Goal: Find specific page/section: Find specific page/section

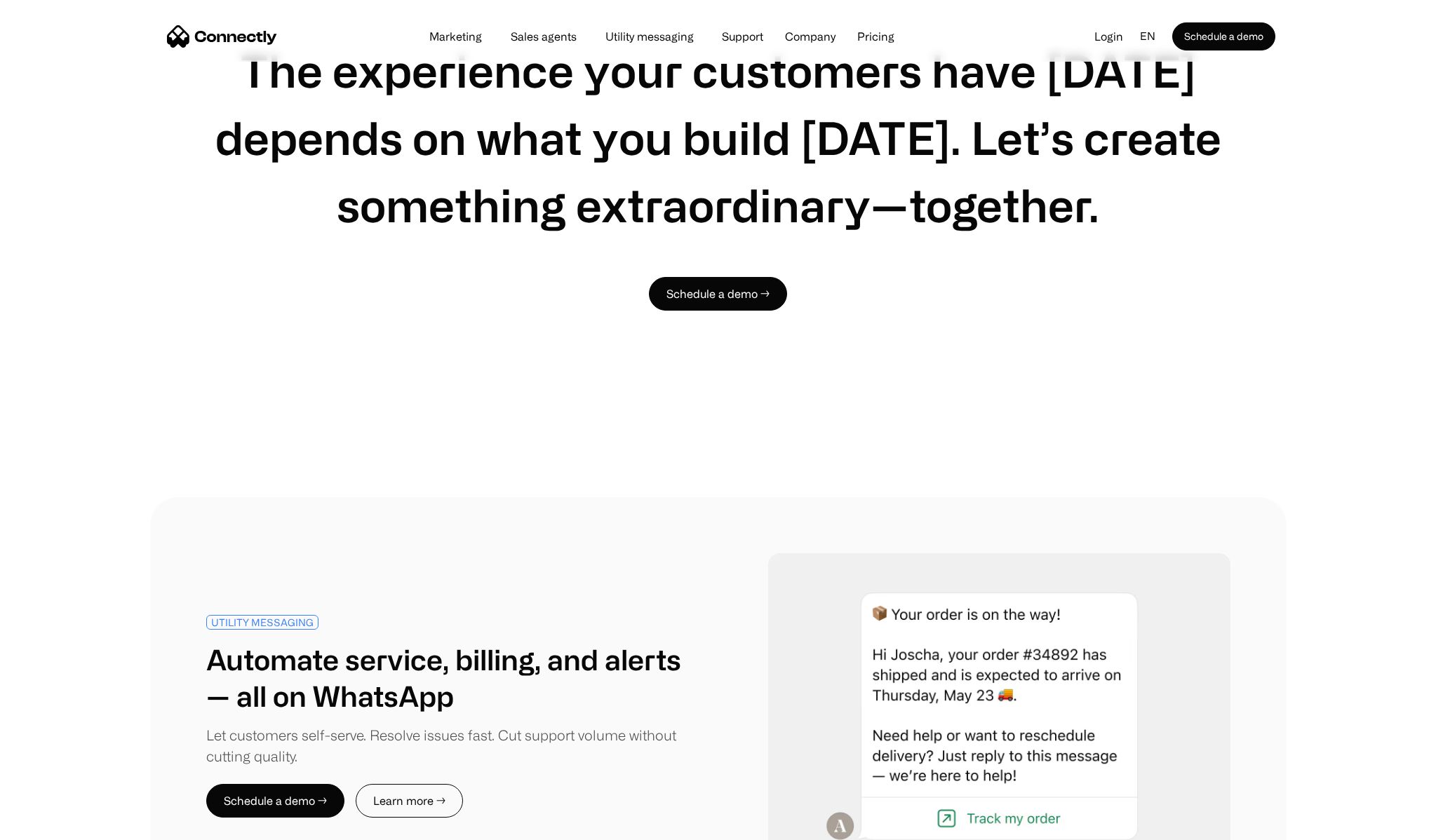
scroll to position [4146, 0]
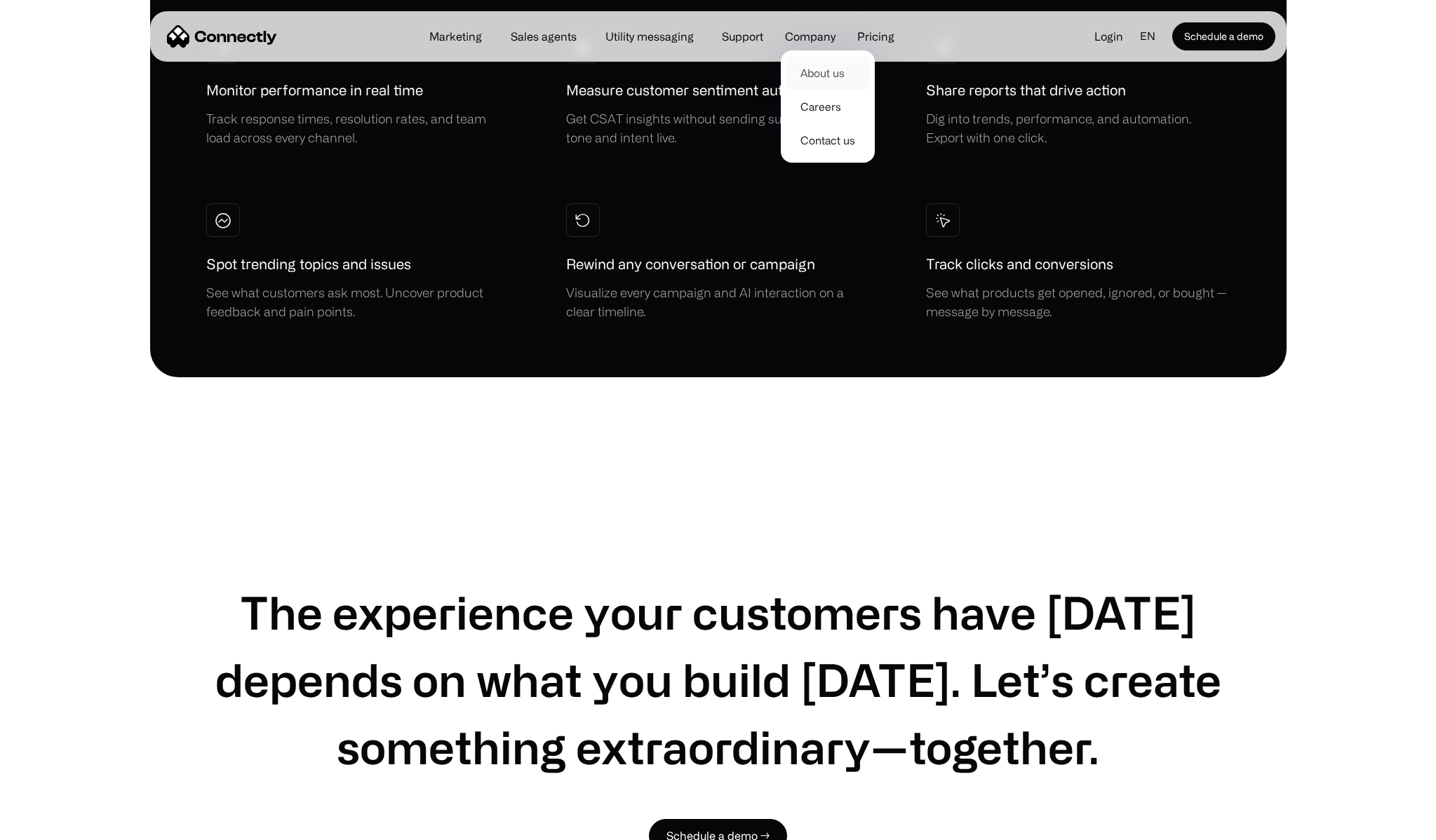
click at [809, 64] on link "About us" at bounding box center [828, 73] width 83 height 34
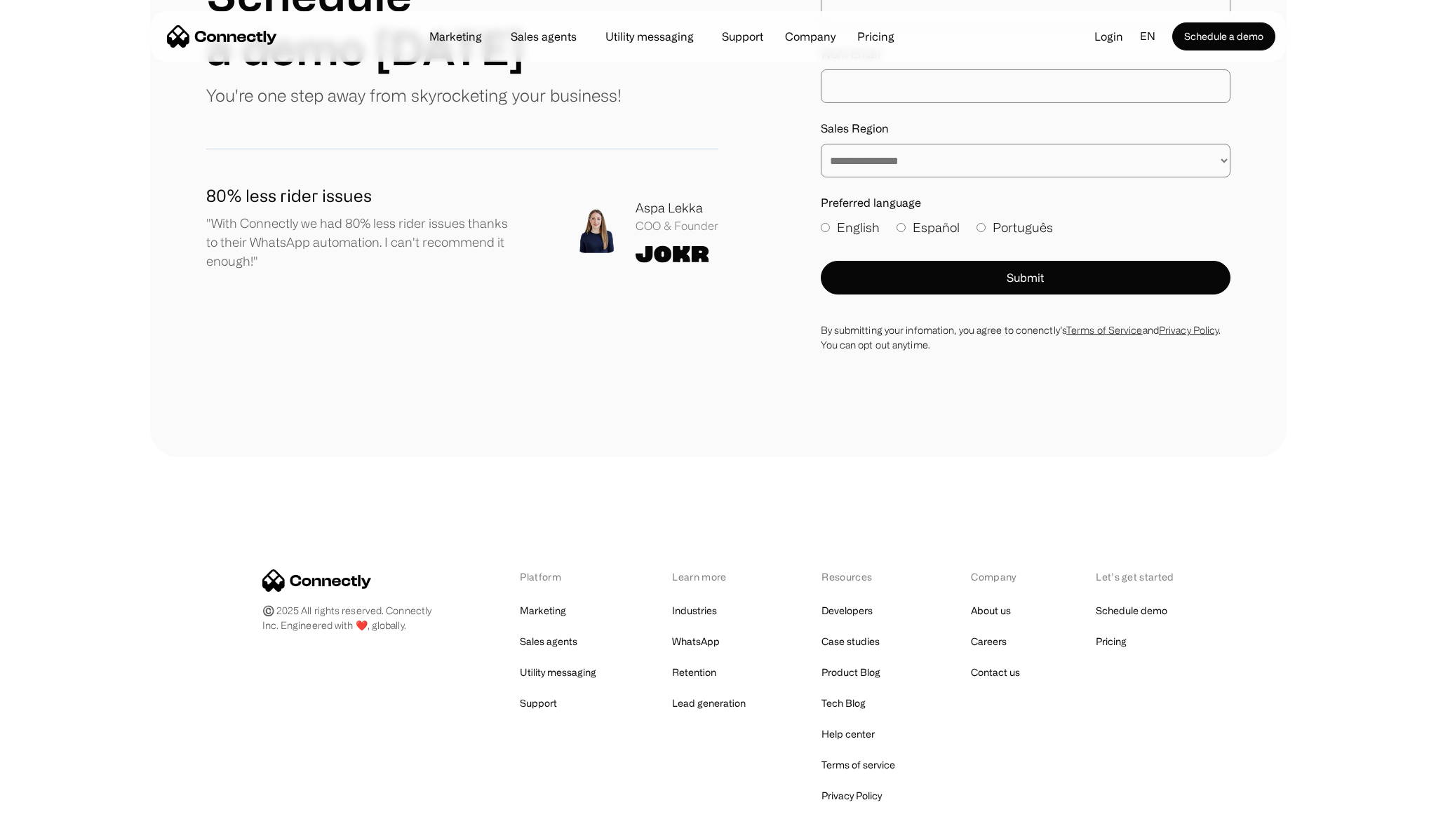
scroll to position [1786, 0]
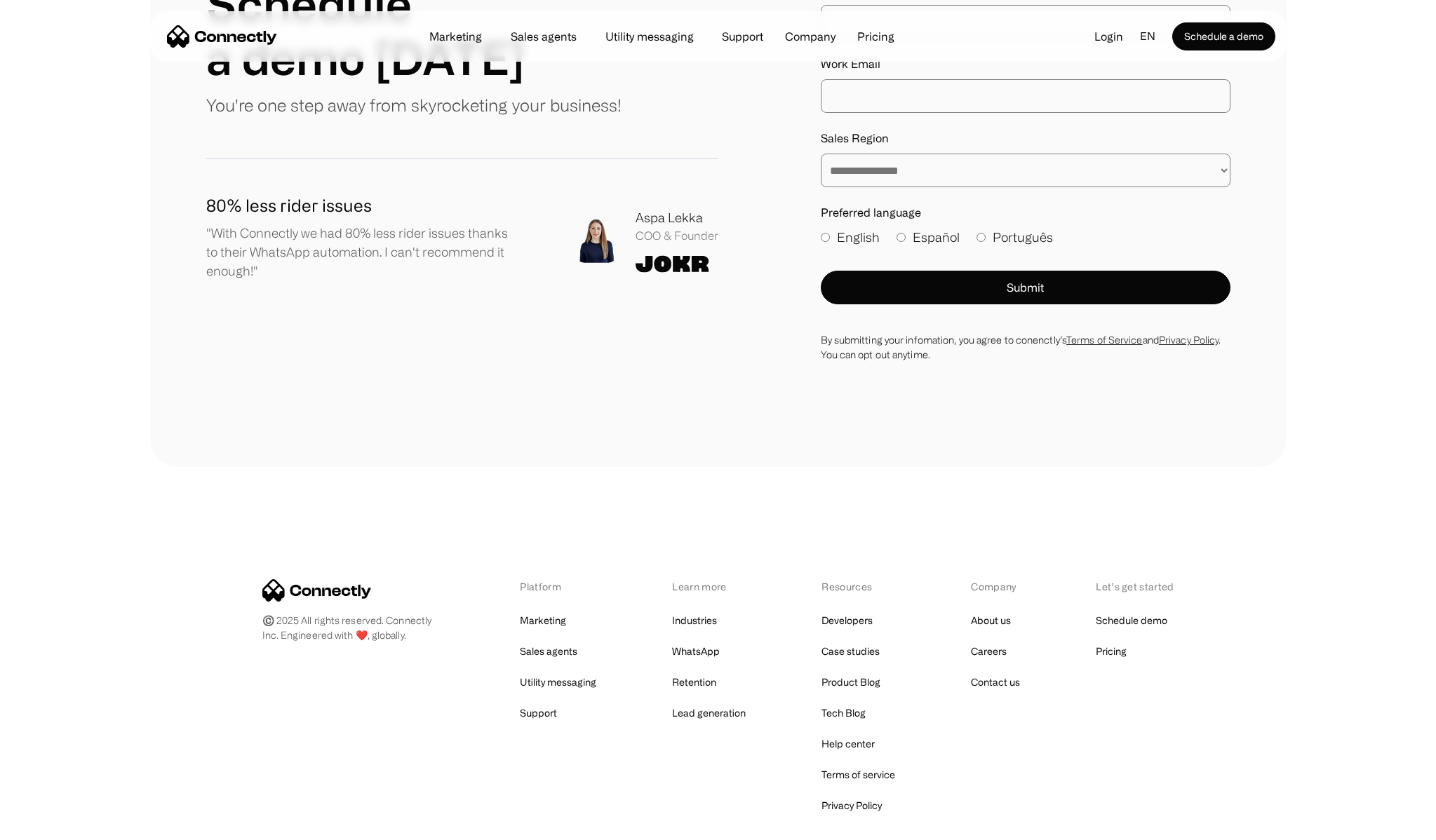
click at [969, 649] on div "Platform Marketing Sales agents Utility messaging Support Learn more Industries…" at bounding box center [718, 698] width 912 height 237
click at [975, 650] on link "Careers" at bounding box center [988, 652] width 36 height 19
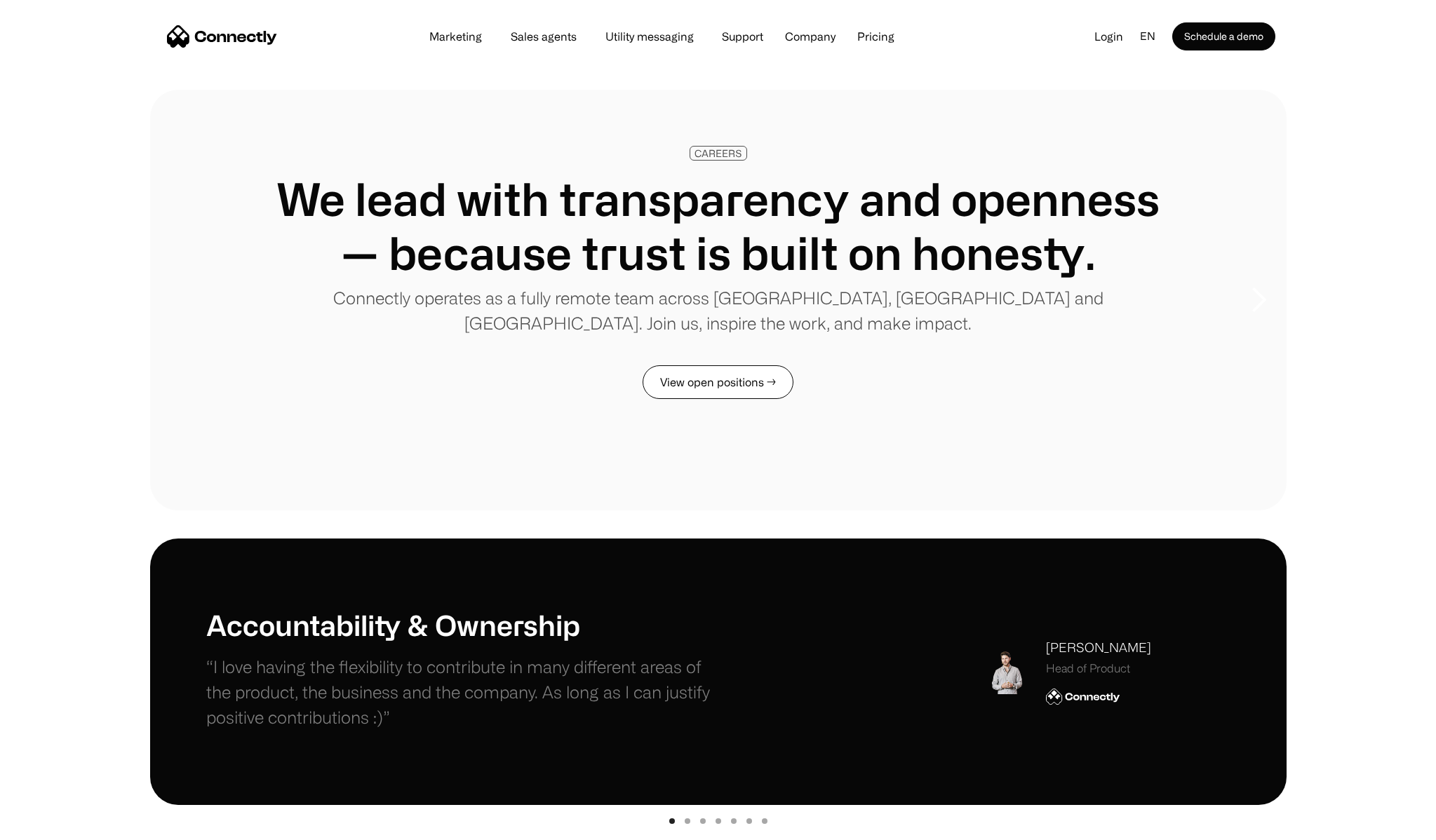
click at [738, 379] on link "View open positions →" at bounding box center [718, 383] width 151 height 34
